Goal: Information Seeking & Learning: Check status

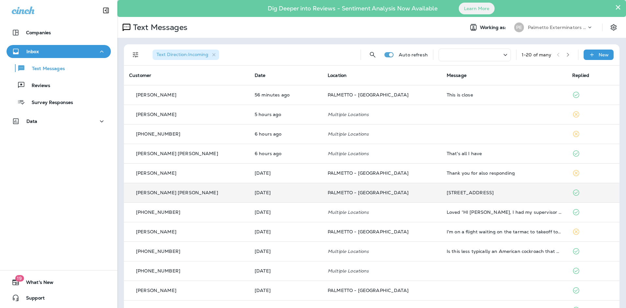
click at [203, 188] on td "[PERSON_NAME] [PERSON_NAME]" at bounding box center [186, 193] width 125 height 20
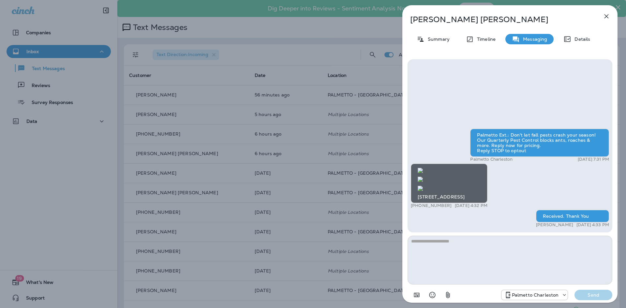
click at [180, 195] on div "[PERSON_NAME] [PERSON_NAME] Summary Timeline Messaging Details Palmetto Ext.: D…" at bounding box center [313, 154] width 626 height 308
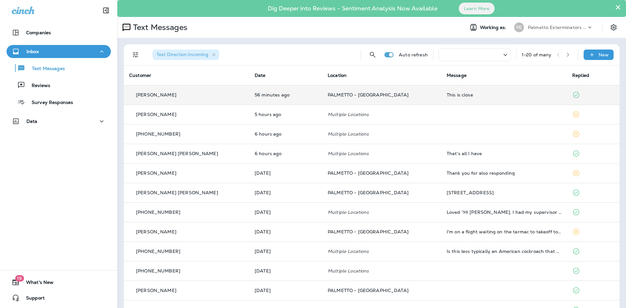
click at [196, 104] on td "[PERSON_NAME]" at bounding box center [186, 95] width 125 height 20
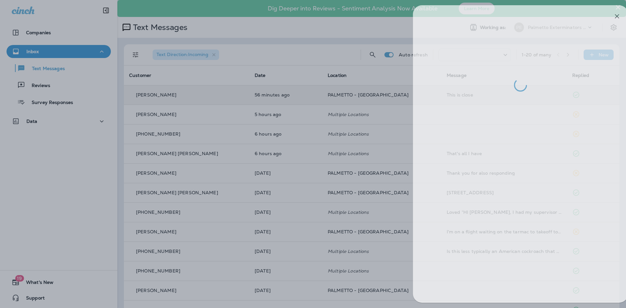
click at [196, 104] on div at bounding box center [323, 154] width 626 height 308
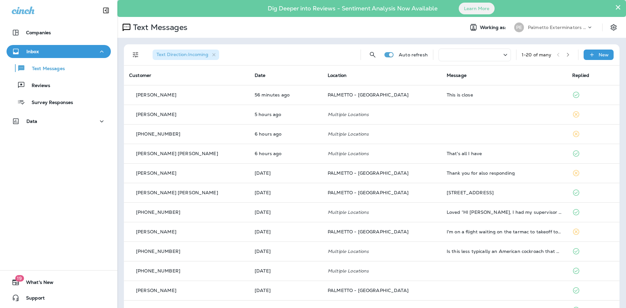
click at [189, 115] on div "[PERSON_NAME]" at bounding box center [186, 114] width 115 height 7
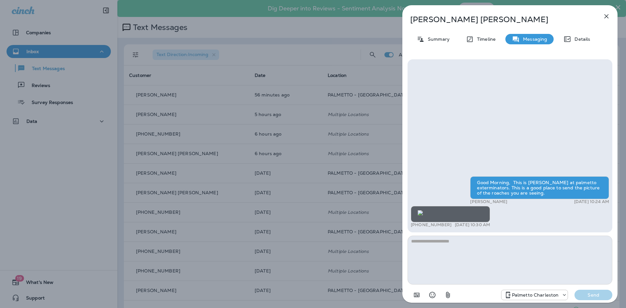
scroll to position [0, 0]
click at [221, 145] on div "[PERSON_NAME] Summary Timeline Messaging Details Good Morning, This is [PERSON_…" at bounding box center [313, 154] width 626 height 308
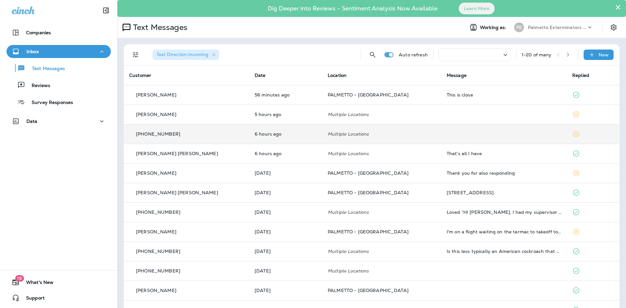
click at [183, 138] on td "[PHONE_NUMBER]" at bounding box center [186, 134] width 125 height 20
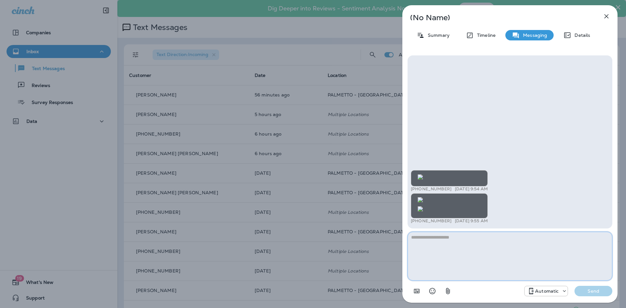
scroll to position [-367, 0]
click at [423, 174] on img at bounding box center [419, 176] width 5 height 5
click at [423, 206] on img at bounding box center [419, 208] width 5 height 5
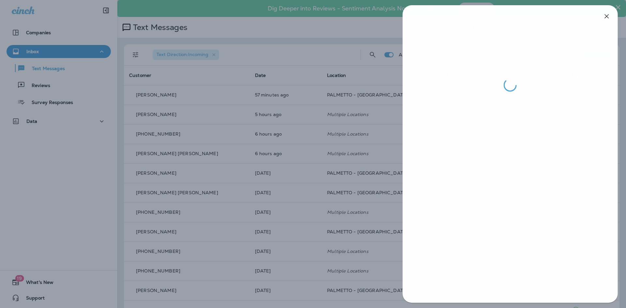
click at [189, 149] on div at bounding box center [313, 154] width 626 height 308
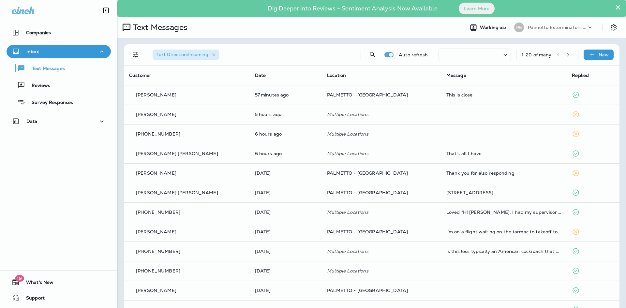
click at [180, 155] on div at bounding box center [313, 154] width 626 height 308
click at [180, 157] on div "[PERSON_NAME] [PERSON_NAME]" at bounding box center [186, 153] width 115 height 7
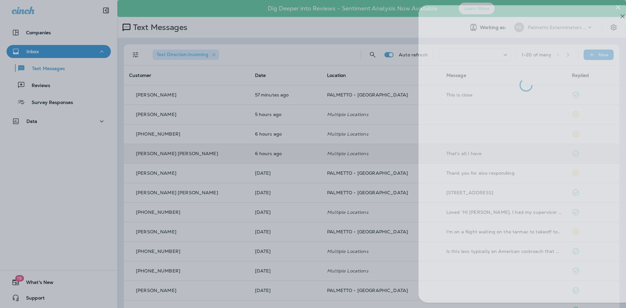
click at [261, 192] on div at bounding box center [329, 154] width 626 height 308
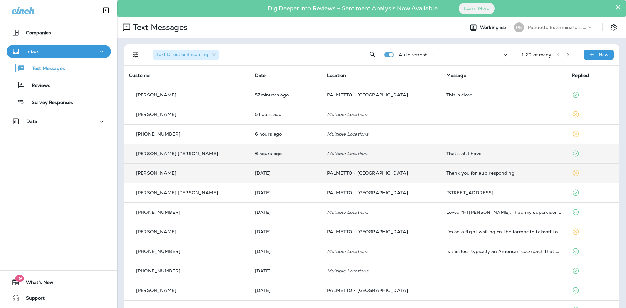
click at [165, 181] on td "[PERSON_NAME]" at bounding box center [187, 173] width 126 height 20
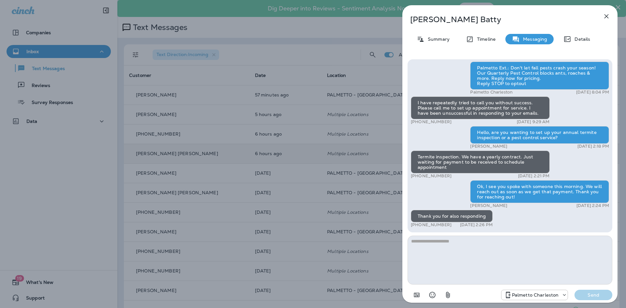
scroll to position [-1, 0]
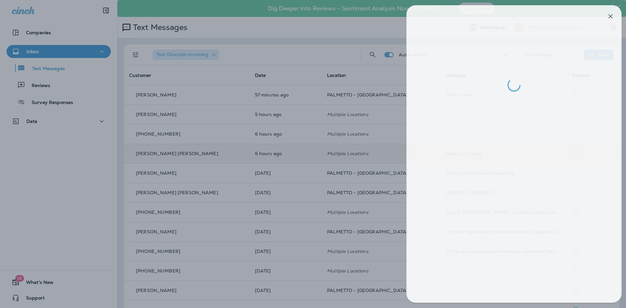
click at [231, 154] on div at bounding box center [317, 154] width 626 height 308
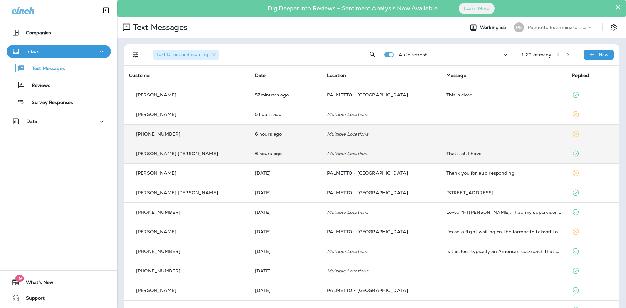
click at [184, 133] on div "[PHONE_NUMBER]" at bounding box center [186, 134] width 115 height 7
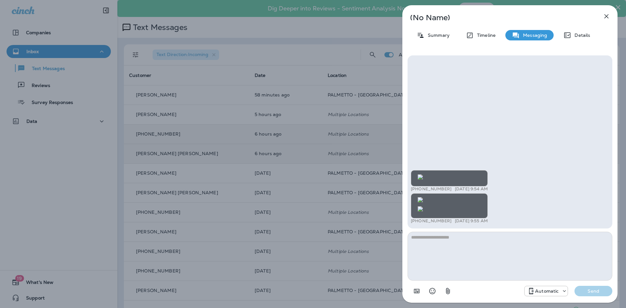
scroll to position [-367, 0]
click at [423, 174] on img at bounding box center [419, 176] width 5 height 5
click at [423, 197] on img at bounding box center [419, 199] width 5 height 5
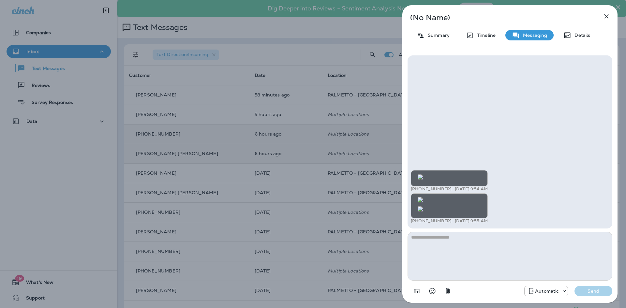
click at [423, 206] on img at bounding box center [419, 208] width 5 height 5
click at [423, 174] on img at bounding box center [419, 176] width 5 height 5
drag, startPoint x: 478, startPoint y: 130, endPoint x: 440, endPoint y: 120, distance: 39.4
click at [423, 174] on img at bounding box center [419, 176] width 5 height 5
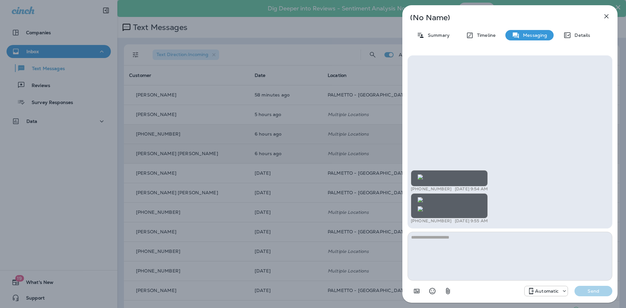
scroll to position [-8, 0]
click at [423, 206] on img at bounding box center [419, 208] width 5 height 5
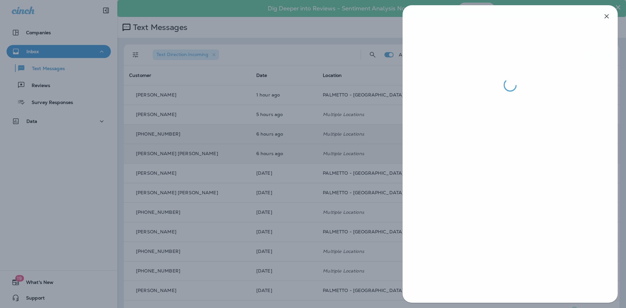
click at [281, 194] on div at bounding box center [313, 154] width 626 height 308
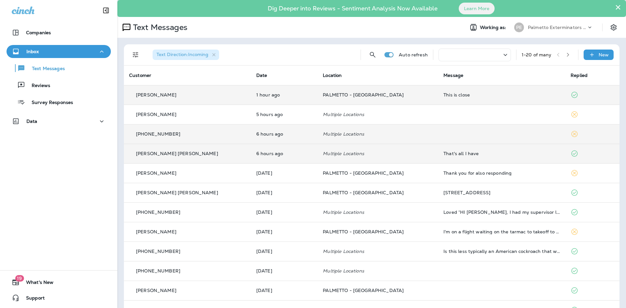
click at [214, 98] on div "[PERSON_NAME]" at bounding box center [187, 95] width 117 height 7
click at [214, 98] on div at bounding box center [344, 154] width 626 height 308
click at [214, 98] on div "[PERSON_NAME]" at bounding box center [187, 95] width 117 height 7
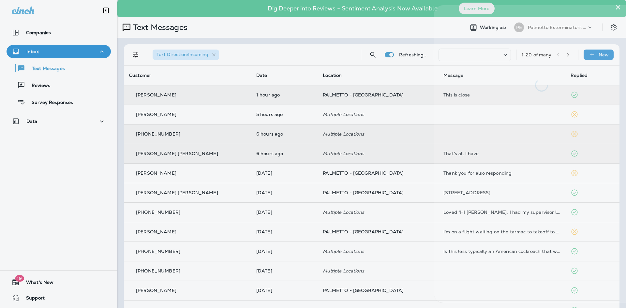
click at [214, 98] on div at bounding box center [345, 154] width 626 height 308
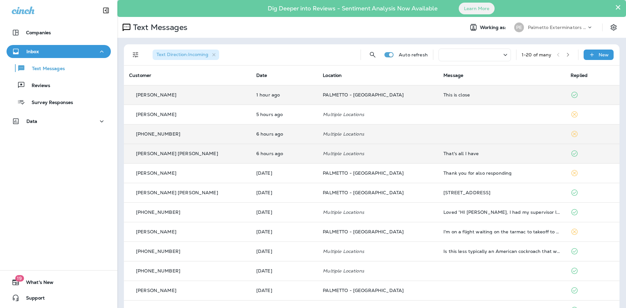
click at [216, 96] on div "[PERSON_NAME]" at bounding box center [187, 95] width 117 height 7
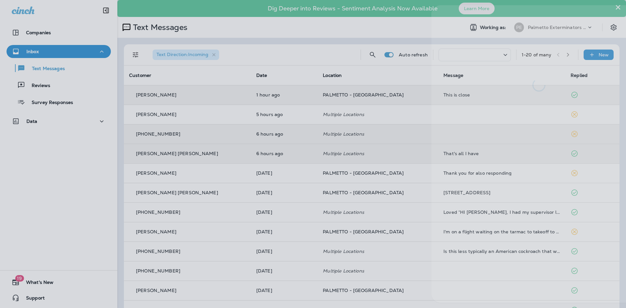
click at [310, 192] on div at bounding box center [342, 154] width 626 height 308
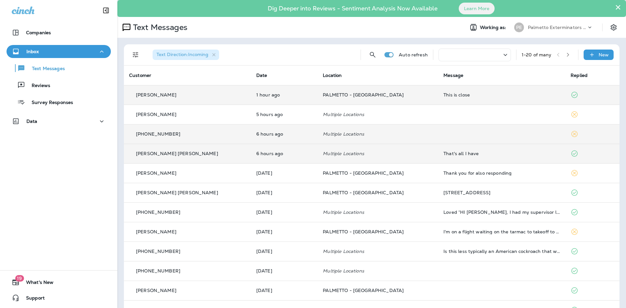
click at [349, 99] on td "PALMETTO - [GEOGRAPHIC_DATA]" at bounding box center [377, 95] width 121 height 20
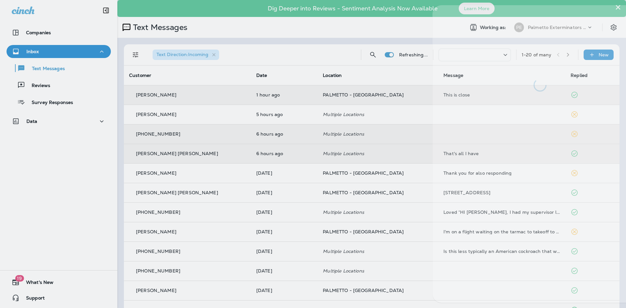
click at [349, 99] on div at bounding box center [343, 154] width 626 height 308
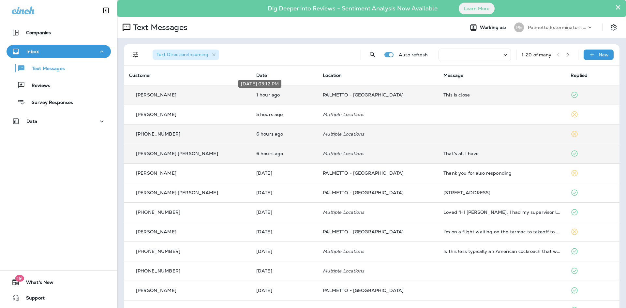
click at [256, 97] on p "1 hour ago" at bounding box center [284, 94] width 56 height 5
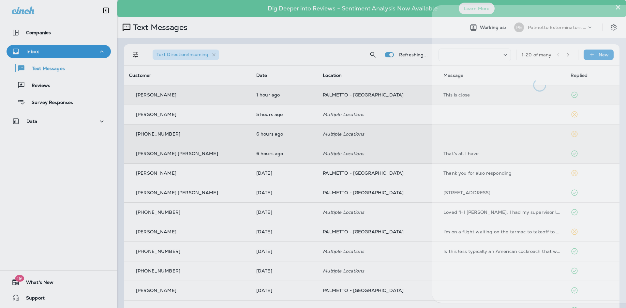
click at [244, 97] on div at bounding box center [343, 154] width 626 height 308
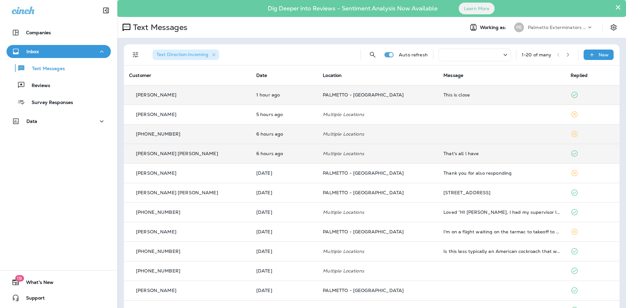
click at [184, 100] on td "[PERSON_NAME]" at bounding box center [187, 95] width 127 height 20
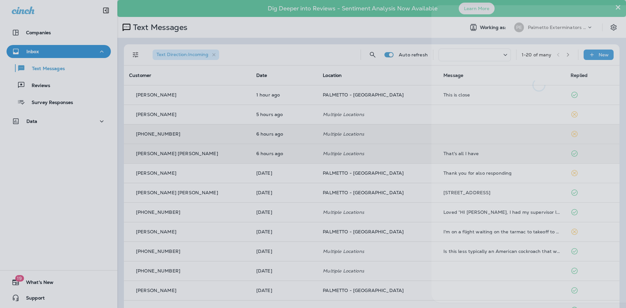
click at [246, 216] on div at bounding box center [342, 154] width 626 height 308
